Goal: Information Seeking & Learning: Learn about a topic

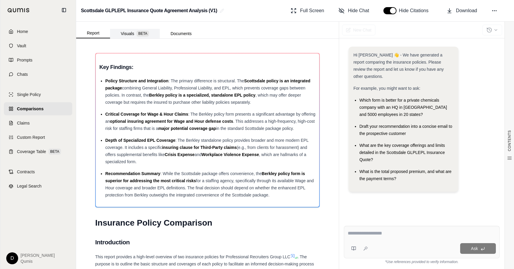
click at [136, 35] on button "Visuals BETA" at bounding box center [135, 34] width 50 height 10
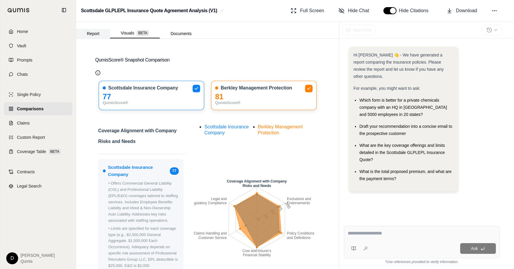
click at [91, 37] on button "Report" at bounding box center [93, 34] width 34 height 10
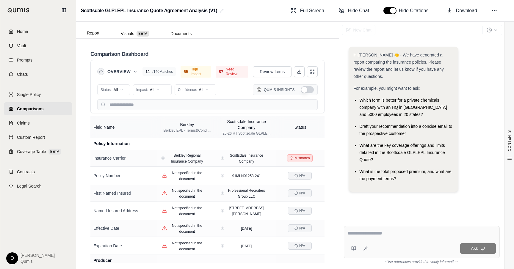
scroll to position [1371, 0]
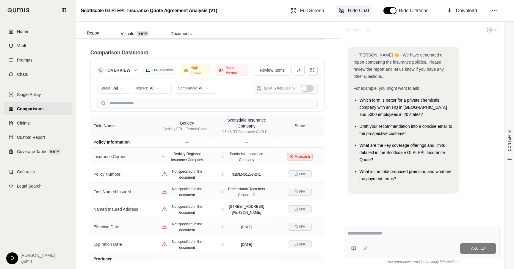
click at [354, 10] on span "Hide Chat" at bounding box center [358, 10] width 21 height 7
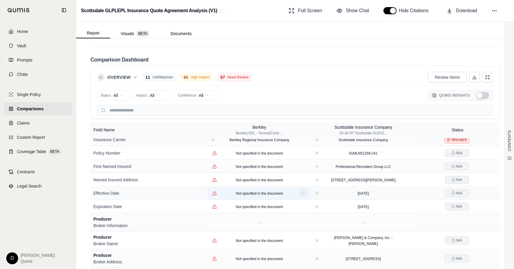
scroll to position [0, 0]
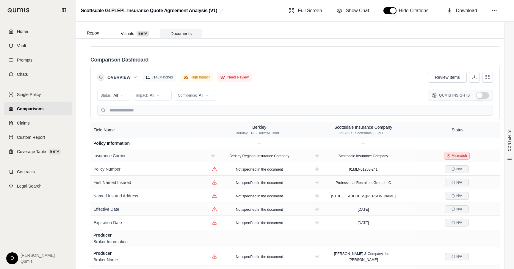
click at [188, 36] on button "Documents" at bounding box center [181, 34] width 43 height 10
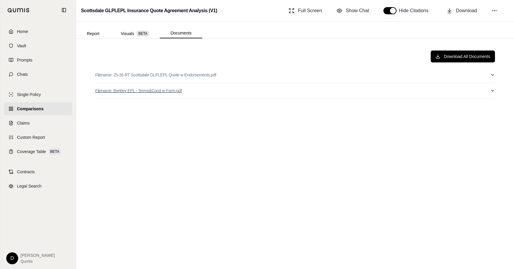
click at [198, 90] on button "Filename: Berkley EPL - Terms&Cond w Form.pdf" at bounding box center [295, 90] width 400 height 15
click at [94, 34] on button "Report" at bounding box center [93, 34] width 34 height 10
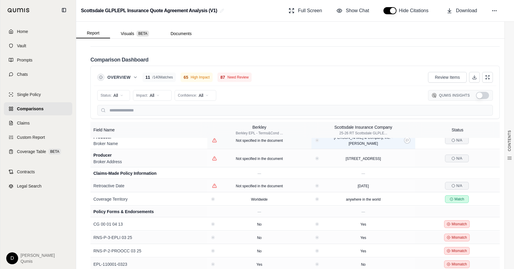
scroll to position [98, 0]
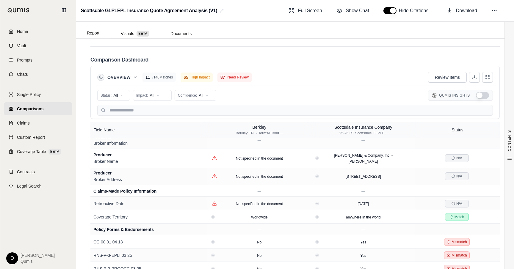
click at [480, 92] on button "Show Qumis Insights" at bounding box center [482, 95] width 13 height 7
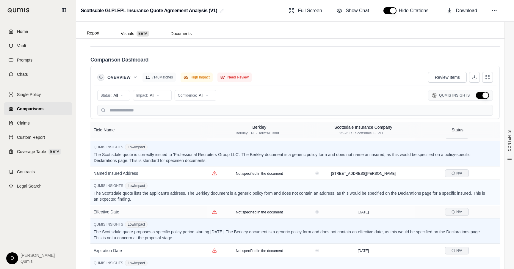
scroll to position [250, 0]
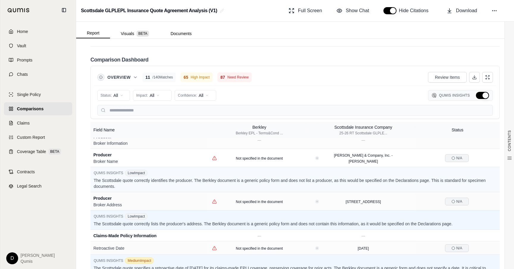
click at [480, 92] on button "Hide Qumis Insights" at bounding box center [482, 95] width 13 height 7
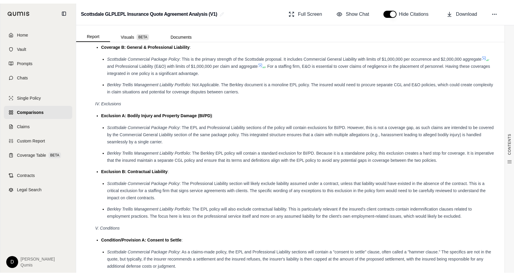
scroll to position [1057, 0]
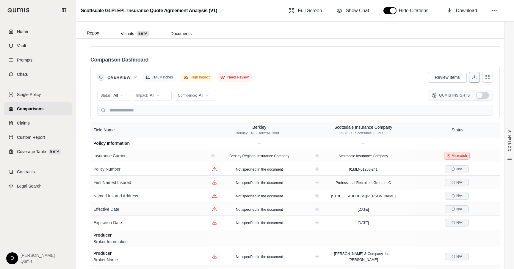
click at [469, 75] on button at bounding box center [474, 77] width 11 height 11
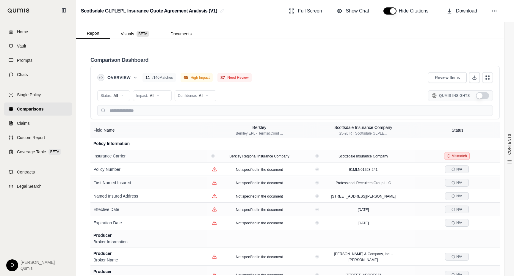
scroll to position [1055, 0]
click at [305, 91] on div "Status: All Impact: All Confidence: All Qumis Insights" at bounding box center [295, 97] width 396 height 12
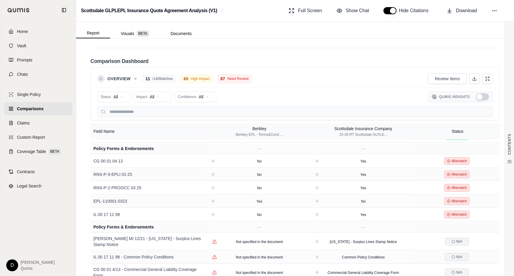
scroll to position [181, 0]
click at [303, 186] on icon at bounding box center [303, 187] width 3 height 3
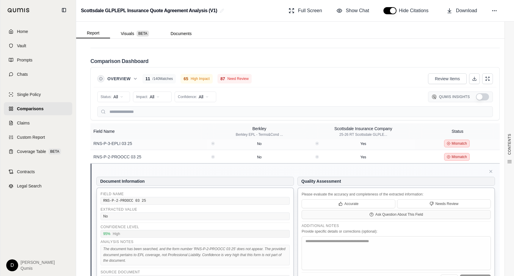
scroll to position [210, 0]
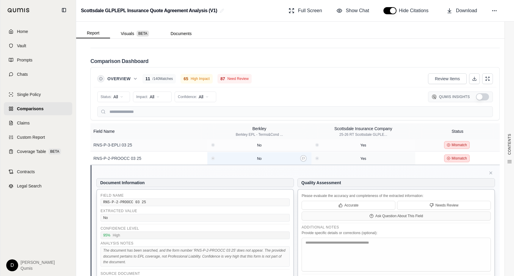
click at [299, 156] on div "No" at bounding box center [259, 159] width 99 height 6
click at [303, 157] on icon at bounding box center [303, 158] width 3 height 3
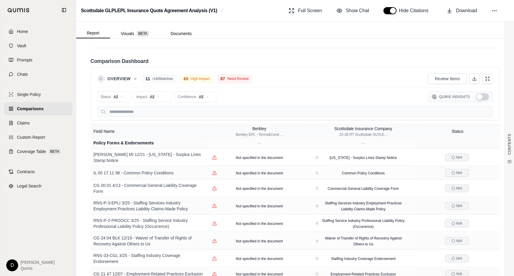
scroll to position [277, 0]
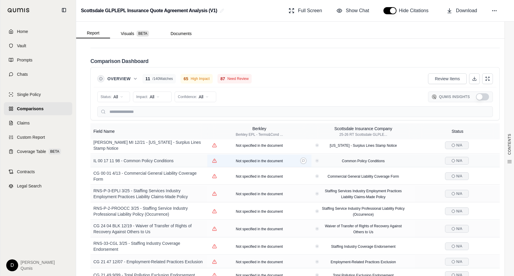
click at [275, 159] on span "Not specified in the document" at bounding box center [259, 161] width 47 height 4
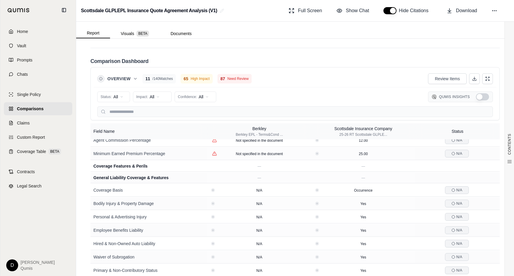
scroll to position [1132, 0]
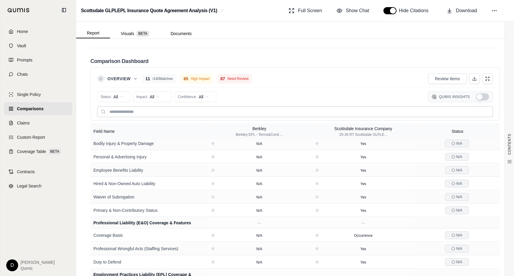
click at [149, 107] on input "text" at bounding box center [295, 111] width 396 height 11
click at [153, 89] on html "Home Vault Prompts Chats Single Policy Comparisons Claims Custom Report Coverag…" at bounding box center [257, 138] width 514 height 276
click at [156, 88] on html "Home Vault Prompts Chats Single Policy Comparisons Claims Custom Report Coverag…" at bounding box center [257, 138] width 514 height 276
click at [183, 88] on html "Home Vault Prompts Chats Single Policy Comparisons Claims Custom Report Coverag…" at bounding box center [257, 138] width 514 height 276
click at [190, 132] on span "Low (<50%)" at bounding box center [191, 131] width 27 height 6
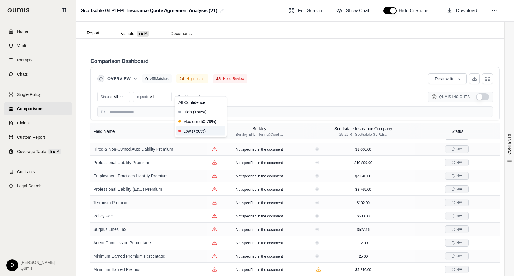
scroll to position [499, 0]
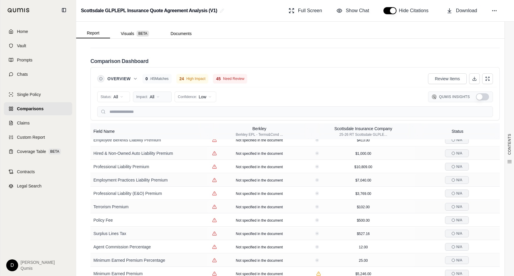
click at [154, 89] on html "Home Vault Prompts Chats Single Policy Comparisons Claims Custom Report Coverag…" at bounding box center [257, 138] width 514 height 276
click at [156, 112] on span "High Impact" at bounding box center [151, 112] width 28 height 6
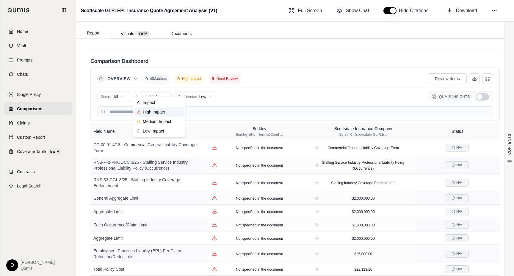
scroll to position [0, 0]
click at [135, 34] on button "Visuals BETA" at bounding box center [135, 34] width 50 height 10
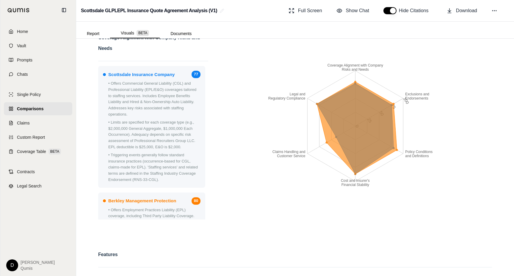
scroll to position [91, 0]
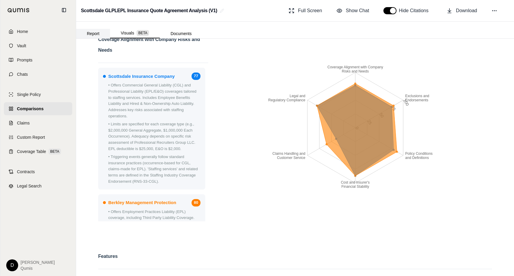
click at [98, 31] on button "Report" at bounding box center [93, 34] width 34 height 10
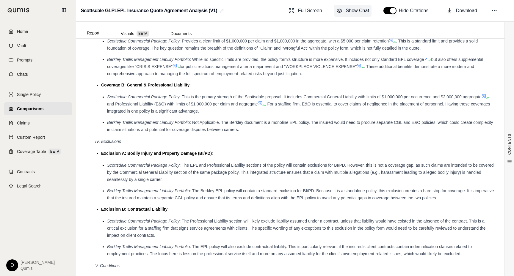
click at [353, 10] on span "Show Chat" at bounding box center [357, 10] width 23 height 7
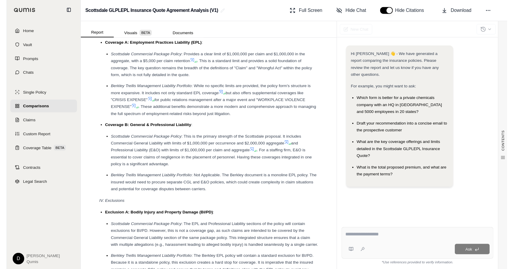
scroll to position [876, 0]
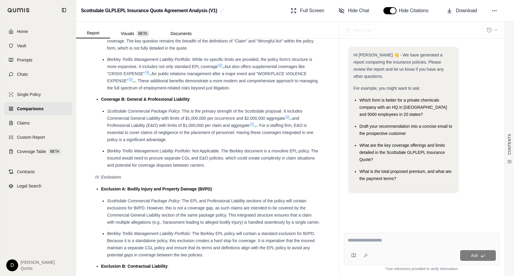
click at [365, 243] on textarea at bounding box center [422, 240] width 148 height 7
click at [376, 243] on textarea at bounding box center [422, 240] width 148 height 7
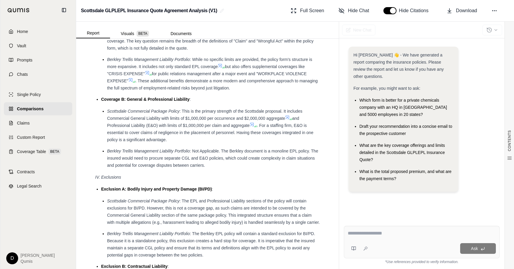
click at [231, 113] on span ": This is the primary strength of the Scottsdale proposal. It includes Commerci…" at bounding box center [204, 115] width 195 height 12
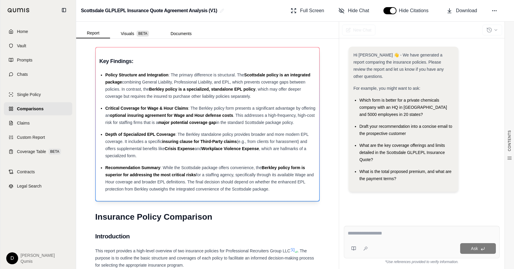
scroll to position [0, 0]
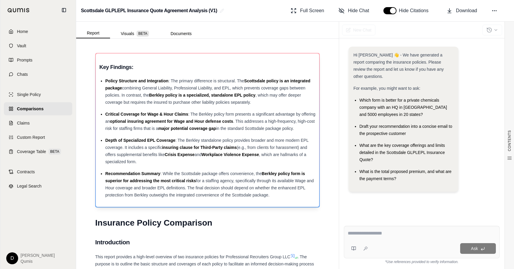
drag, startPoint x: 271, startPoint y: 196, endPoint x: 103, endPoint y: 82, distance: 202.7
click at [103, 82] on ul "Policy Structure and Integration : The primary difference is structural. The Sc…" at bounding box center [207, 137] width 216 height 121
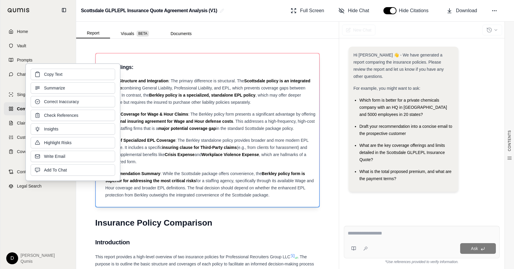
click at [177, 97] on span "Berkley policy is a specialized, standalone EPL policy" at bounding box center [202, 95] width 106 height 5
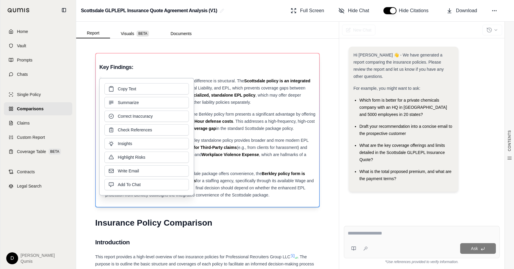
click at [220, 91] on div "Policy Structure and Integration : The primary difference is structural. The Sc…" at bounding box center [210, 91] width 210 height 29
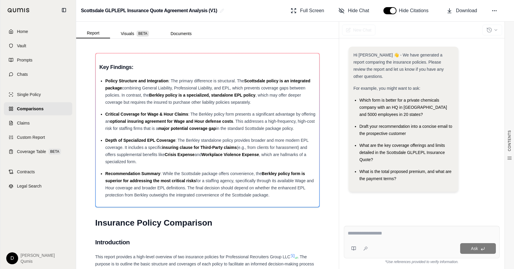
click at [494, 34] on div "Hi [PERSON_NAME] 👋 - We have generated a report comparing the insurance policie…" at bounding box center [421, 152] width 165 height 236
click at [492, 30] on div at bounding box center [492, 29] width 20 height 13
click at [143, 33] on span "BETA" at bounding box center [142, 34] width 12 height 6
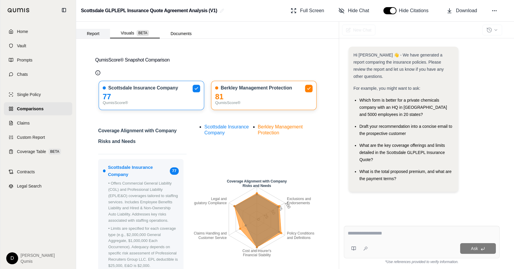
click at [97, 33] on button "Report" at bounding box center [93, 34] width 34 height 10
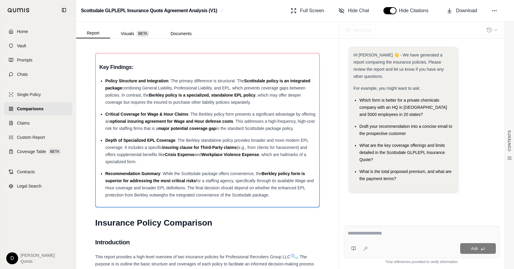
click at [368, 235] on textarea at bounding box center [422, 233] width 148 height 7
drag, startPoint x: 360, startPoint y: 138, endPoint x: 374, endPoint y: 151, distance: 19.2
click at [374, 151] on div "What are the key coverage offerings and limits detailed in the Scottsdale GLPLE…" at bounding box center [406, 152] width 94 height 21
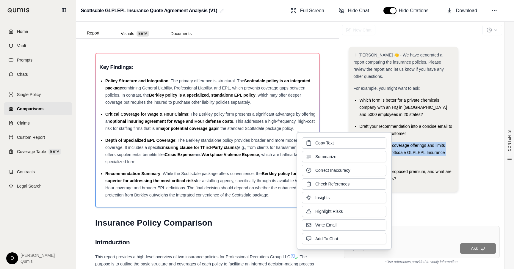
copy span "What are the key coverage offerings and limits detailed in the Scottsdale GLPLE…"
click at [423, 144] on span "What are the key coverage offerings and limits detailed in the Scottsdale GLPLE…" at bounding box center [402, 152] width 86 height 19
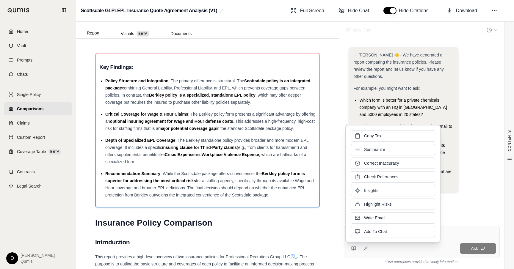
click at [408, 97] on div "Which form is better for a private chemicals company with an HQ in [GEOGRAPHIC_…" at bounding box center [406, 107] width 94 height 21
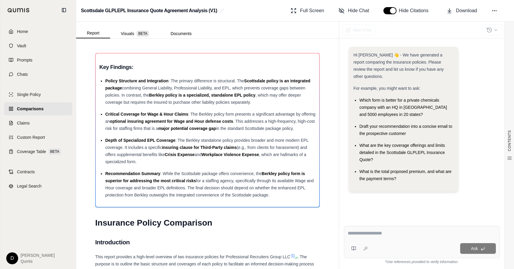
click at [375, 233] on textarea at bounding box center [422, 233] width 148 height 7
paste textarea "**********"
type textarea "**********"
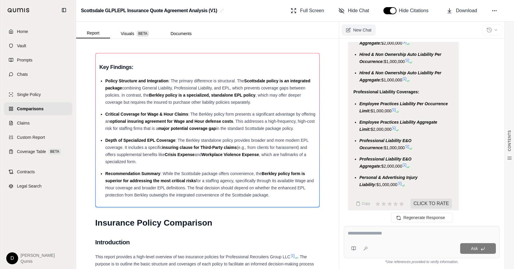
click at [362, 32] on span "New Chat" at bounding box center [362, 30] width 18 height 6
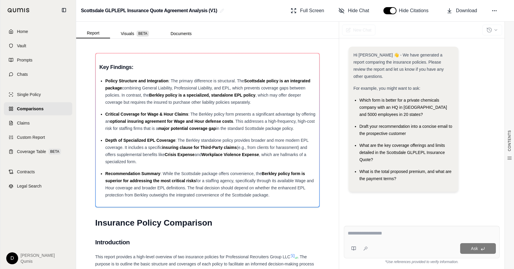
click at [381, 234] on textarea at bounding box center [422, 233] width 148 height 7
type textarea "**********"
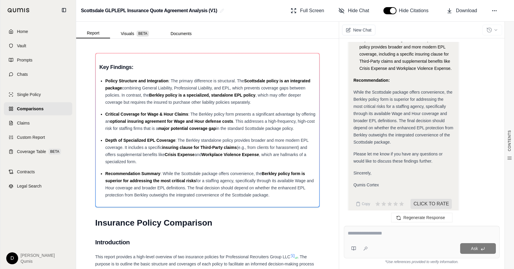
click at [489, 31] on div at bounding box center [492, 29] width 20 height 13
click at [399, 131] on div "While the Scottsdale package offers convenience, the Berkley policy form is sup…" at bounding box center [403, 117] width 100 height 57
click at [490, 31] on div at bounding box center [492, 29] width 20 height 13
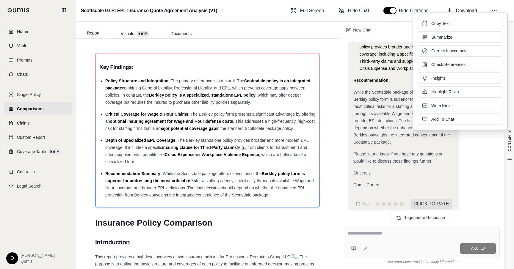
click at [490, 31] on div "Copy Text Summarize Correct Inaccuracy Check References Insights Highlight Risk…" at bounding box center [460, 71] width 84 height 107
click at [376, 78] on strong "Recommendation:" at bounding box center [371, 80] width 36 height 5
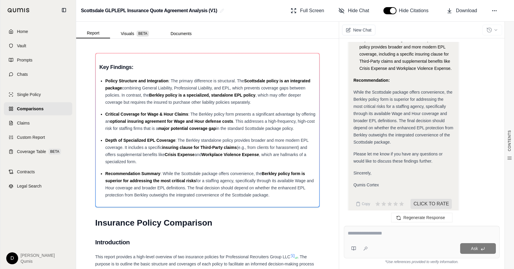
click at [489, 29] on div at bounding box center [492, 29] width 20 height 13
click at [496, 32] on div at bounding box center [492, 29] width 20 height 13
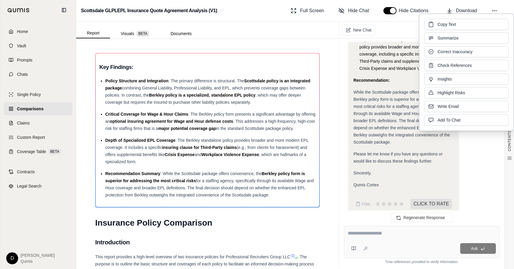
click at [384, 103] on span "While the Scottsdale package offers convenience, the Berkley policy form is sup…" at bounding box center [403, 117] width 100 height 55
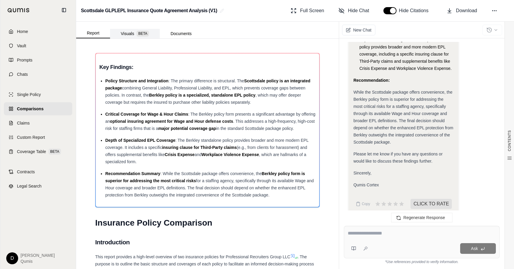
click at [126, 33] on button "Visuals BETA" at bounding box center [135, 34] width 50 height 10
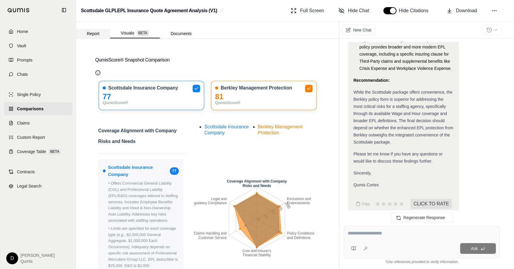
click at [91, 34] on button "Report" at bounding box center [93, 34] width 34 height 10
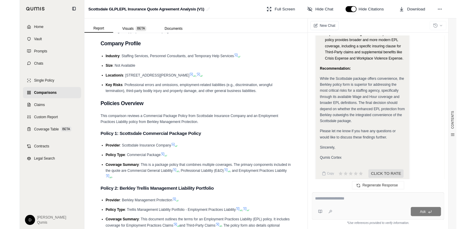
scroll to position [0, 0]
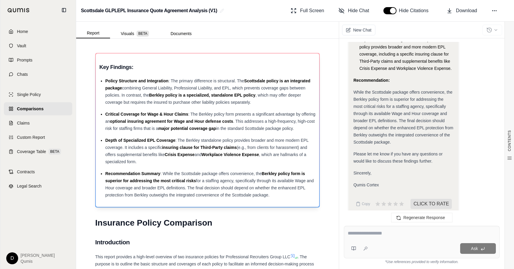
click at [231, 123] on span "optional insuring agreement for Wage and Hour defense costs" at bounding box center [171, 121] width 123 height 5
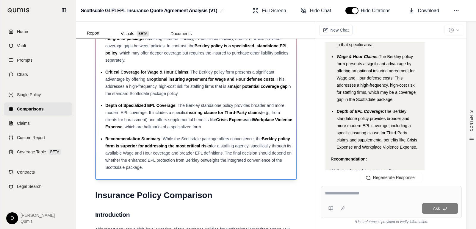
scroll to position [56, 0]
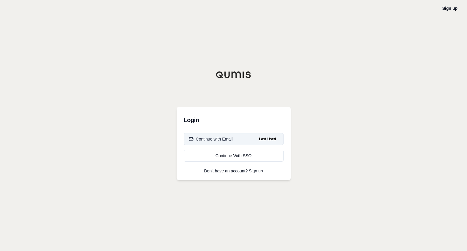
click at [203, 138] on div "Continue with Email" at bounding box center [211, 139] width 44 height 6
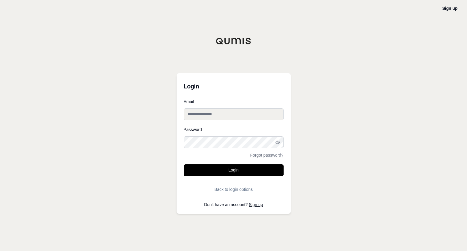
click at [210, 116] on input "Email" at bounding box center [234, 114] width 100 height 12
type input "**********"
click at [184, 164] on button "Login" at bounding box center [234, 170] width 100 height 12
